Goal: Information Seeking & Learning: Learn about a topic

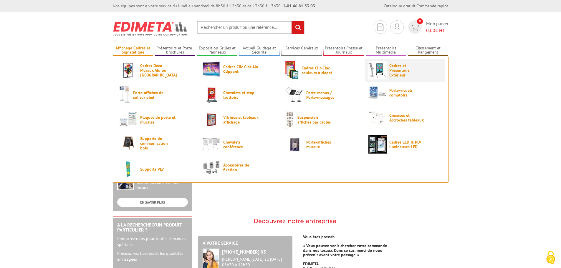
click at [408, 75] on span "Cadres et Présentoirs Extérieur" at bounding box center [406, 70] width 35 height 14
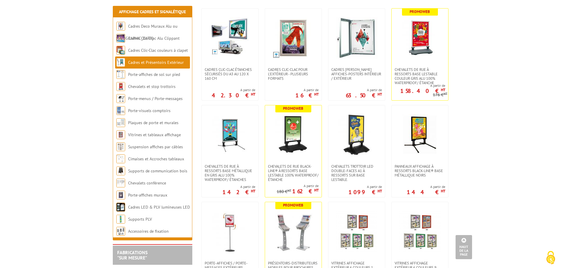
scroll to position [118, 0]
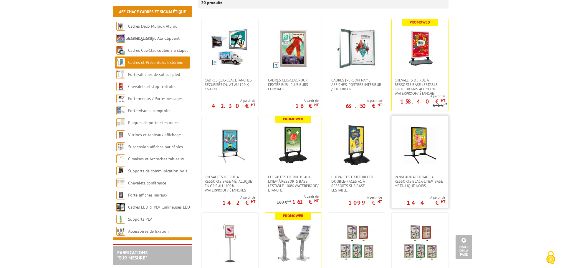
click at [413, 140] on img at bounding box center [419, 145] width 41 height 41
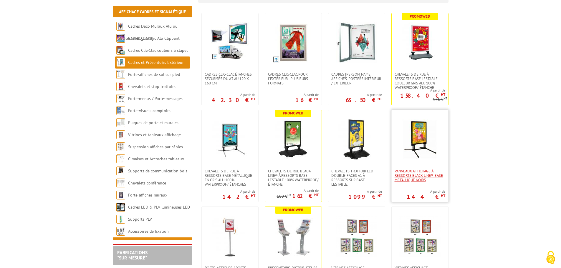
scroll to position [203, 0]
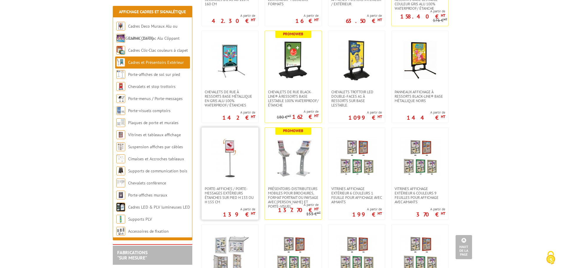
click at [230, 157] on img at bounding box center [229, 157] width 41 height 41
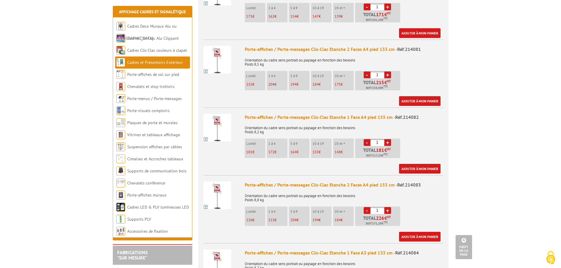
scroll to position [265, 0]
